Goal: Information Seeking & Learning: Find specific fact

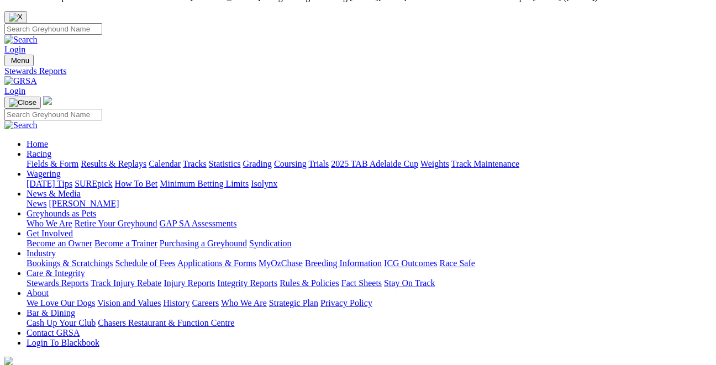
scroll to position [17, 0]
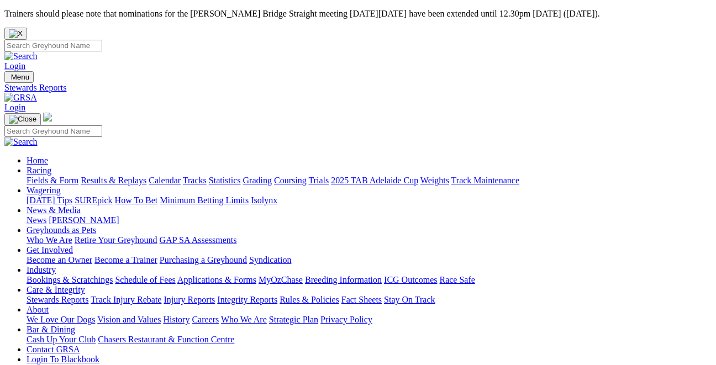
scroll to position [17, 0]
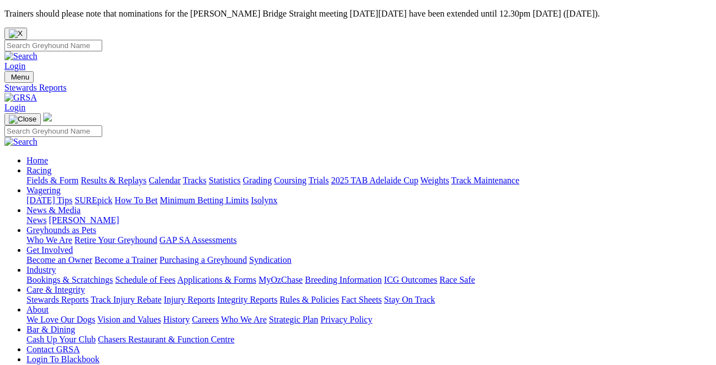
scroll to position [17, 0]
